Goal: Navigation & Orientation: Find specific page/section

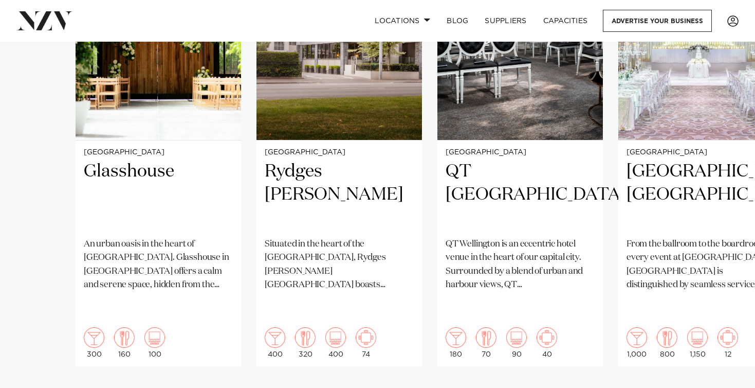
scroll to position [858, 0]
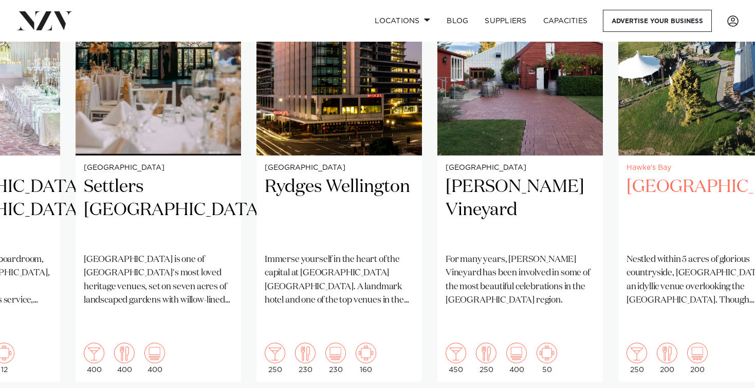
scroll to position [842, 0]
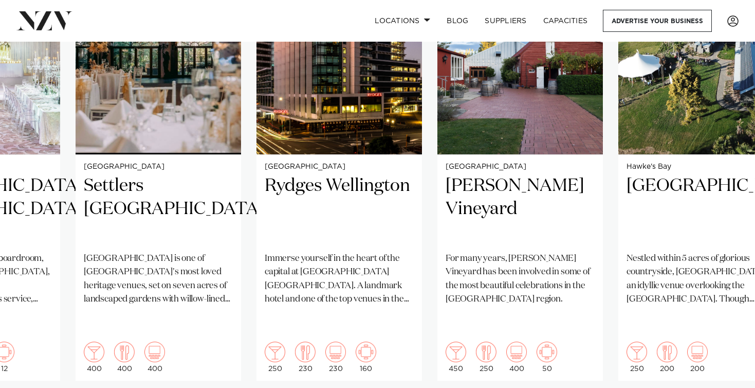
click at [719, 376] on swiper-container "Auckland Glasshouse An urban oasis in the heart of [GEOGRAPHIC_DATA]. Glasshous…" at bounding box center [377, 181] width 755 height 498
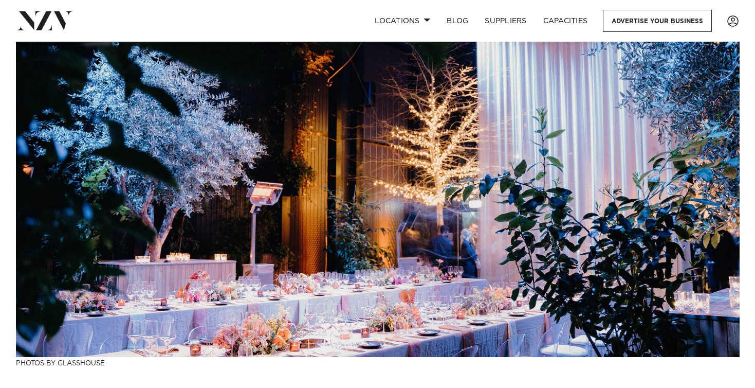
scroll to position [48, 0]
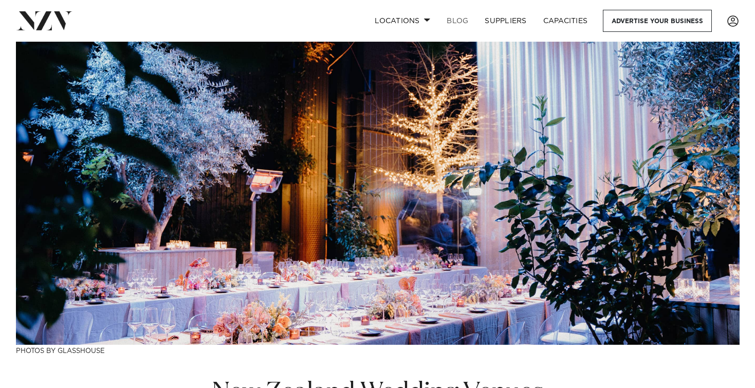
click at [464, 24] on link "BLOG" at bounding box center [457, 21] width 38 height 22
